Goal: Navigation & Orientation: Go to known website

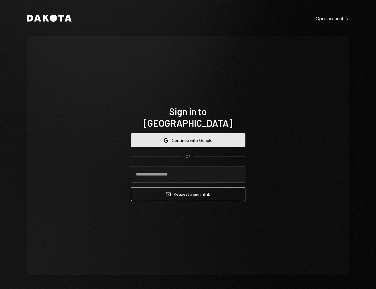
click at [178, 138] on button "Google Continue with Google" at bounding box center [188, 140] width 115 height 14
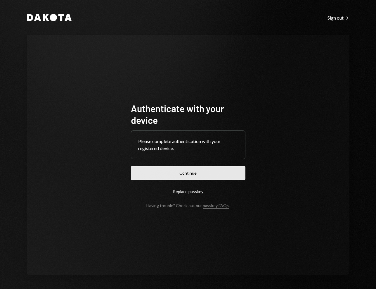
click at [202, 167] on button "Continue" at bounding box center [188, 173] width 115 height 14
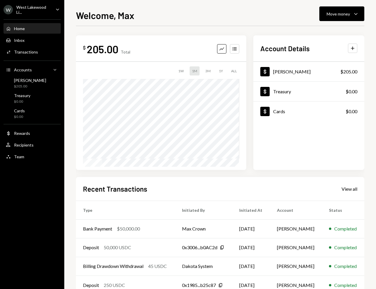
click at [218, 18] on div "Welcome, Max Move money Caret Down" at bounding box center [220, 14] width 288 height 13
